Goal: Task Accomplishment & Management: Use online tool/utility

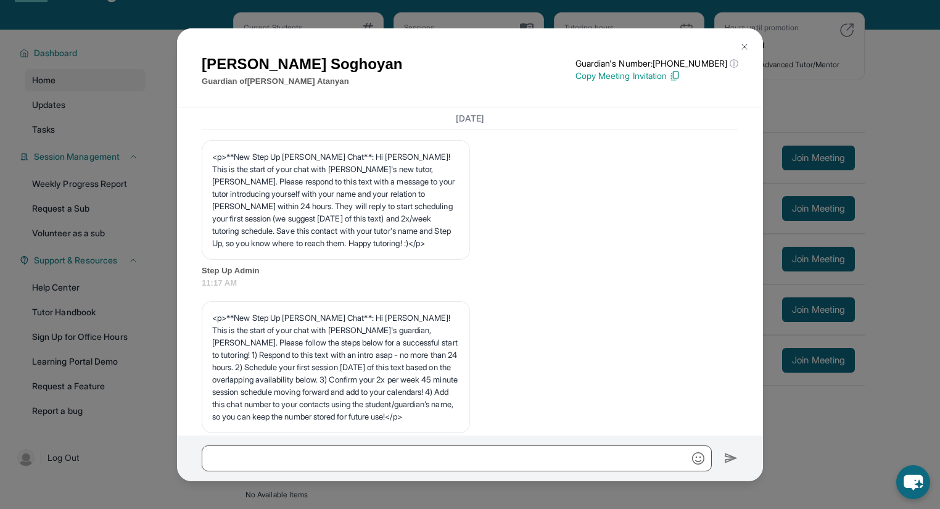
scroll to position [9201, 0]
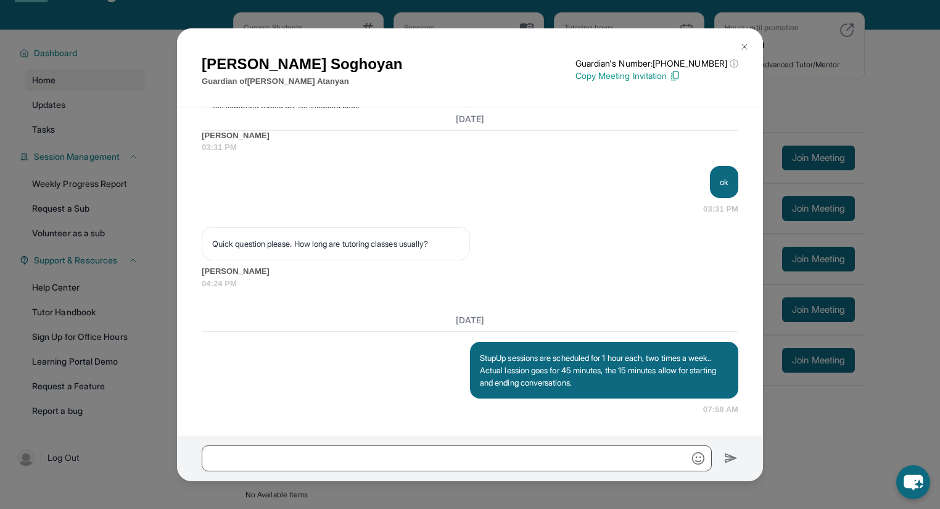
click at [745, 47] on img at bounding box center [744, 47] width 10 height 10
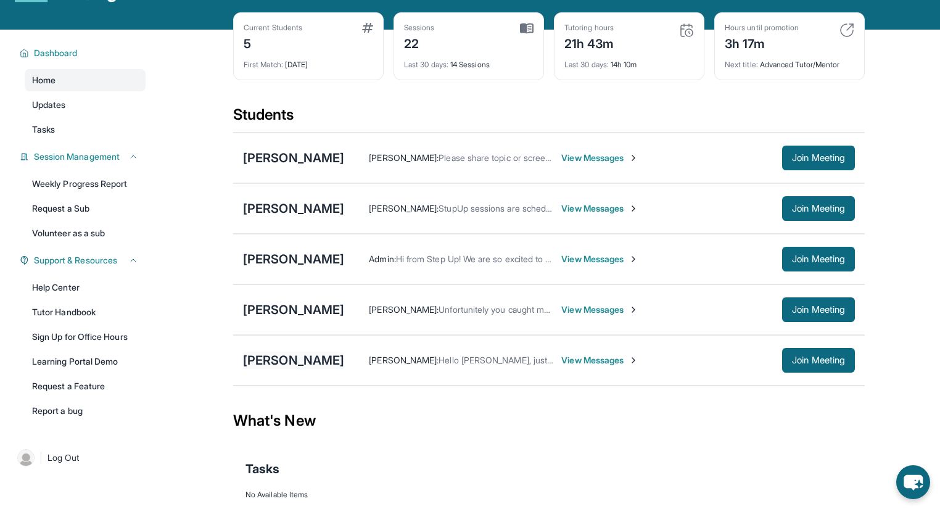
click at [285, 368] on div "[PERSON_NAME]" at bounding box center [293, 359] width 101 height 17
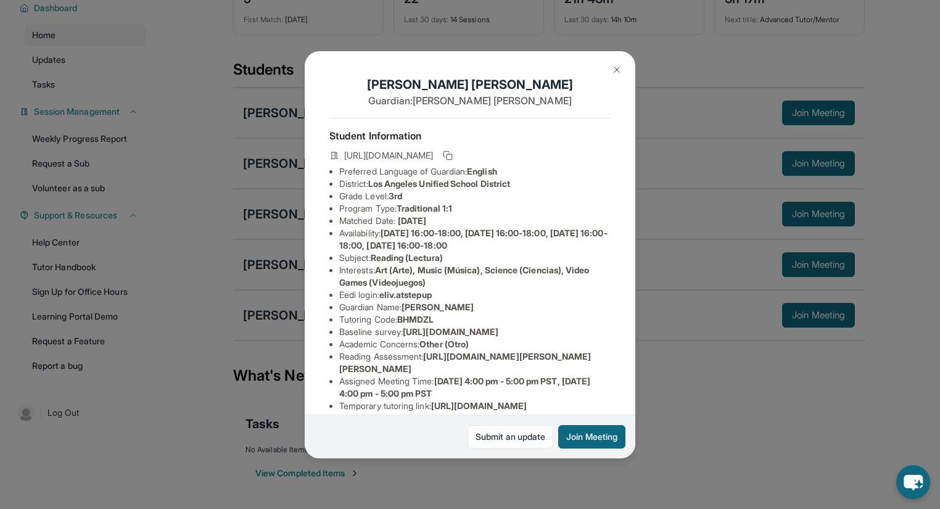
scroll to position [102, 0]
click at [596, 440] on button "Join Meeting" at bounding box center [591, 436] width 67 height 23
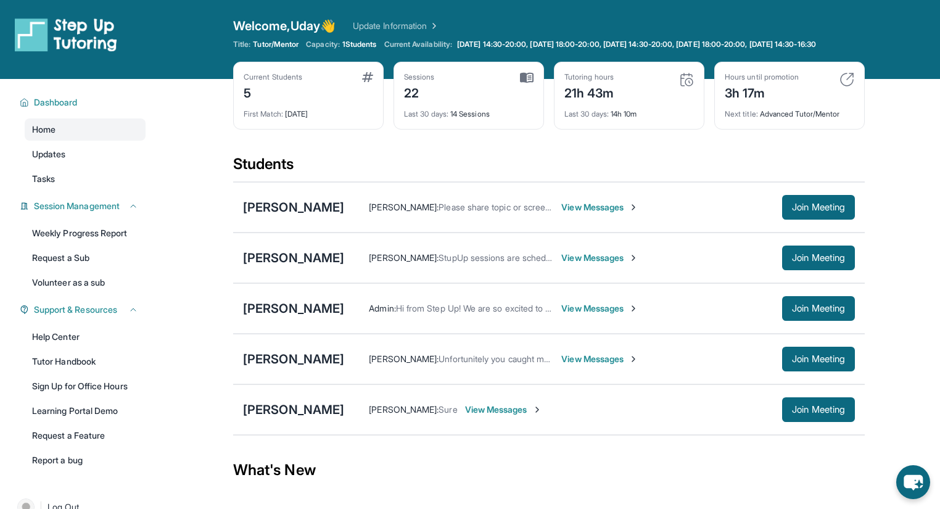
click at [465, 414] on span "View Messages" at bounding box center [503, 409] width 77 height 12
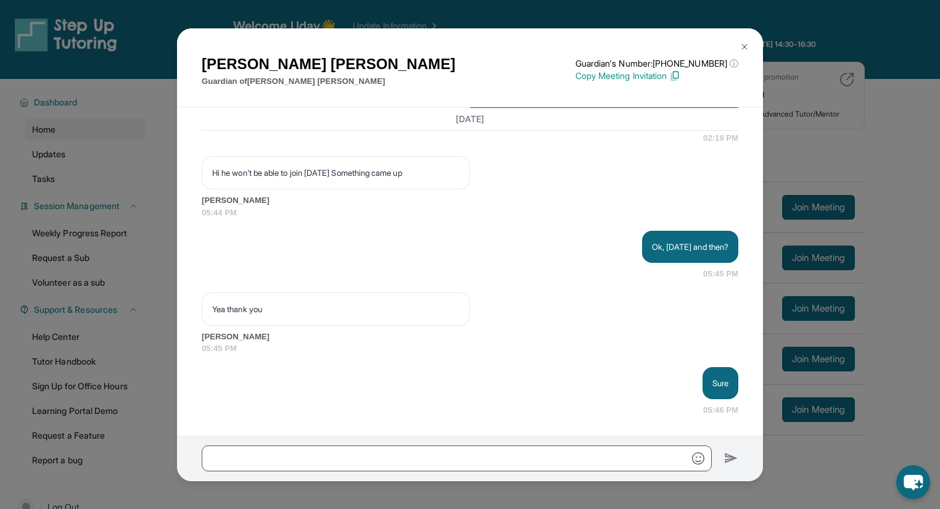
scroll to position [1943, 0]
click at [747, 43] on img at bounding box center [744, 47] width 10 height 10
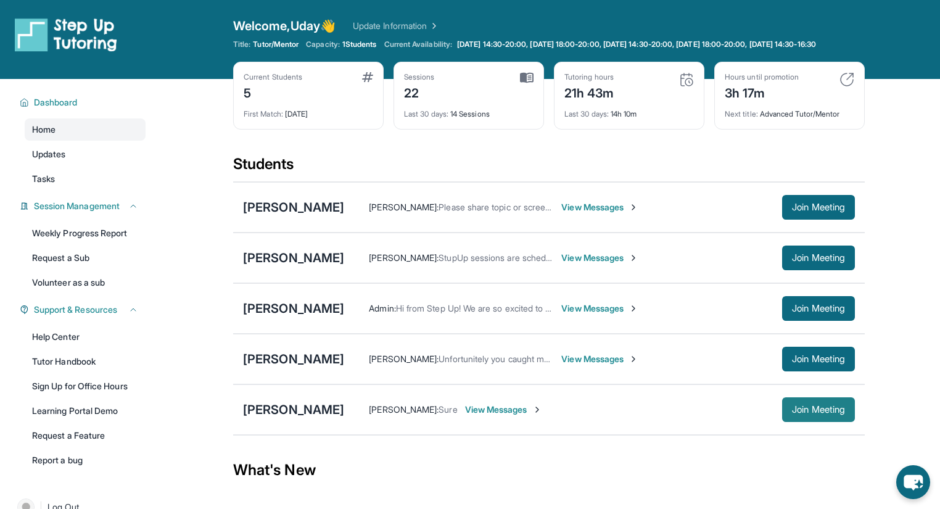
click at [822, 413] on span "Join Meeting" at bounding box center [818, 409] width 53 height 7
click at [74, 367] on link "Tutor Handbook" at bounding box center [85, 361] width 121 height 22
click at [814, 413] on span "Join Meeting" at bounding box center [818, 409] width 53 height 7
